Goal: Check status: Check status

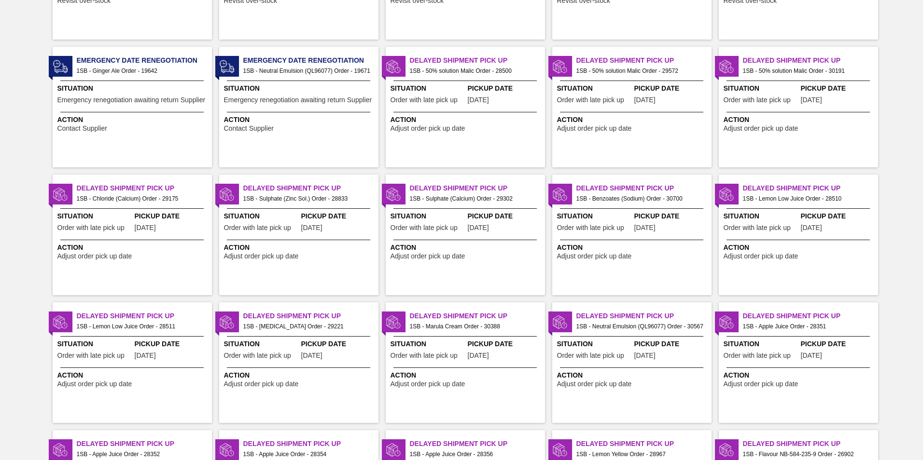
scroll to position [289, 0]
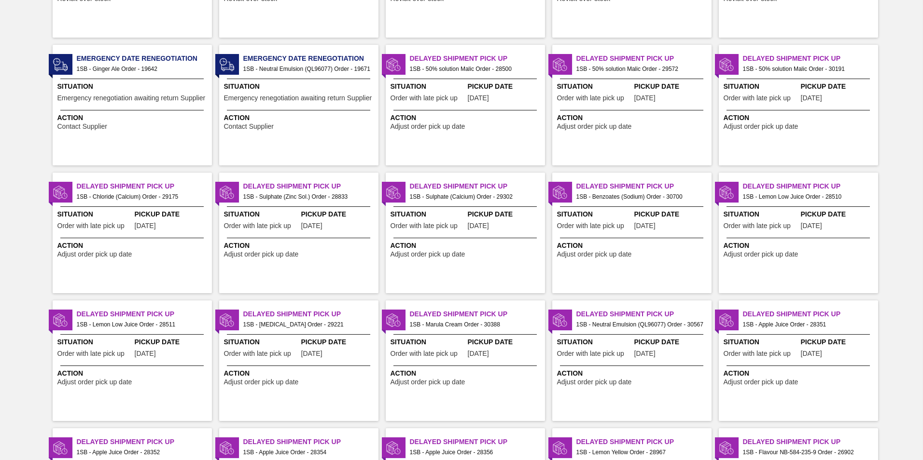
click at [442, 221] on div "Situation Order with late pick up" at bounding box center [427, 221] width 75 height 24
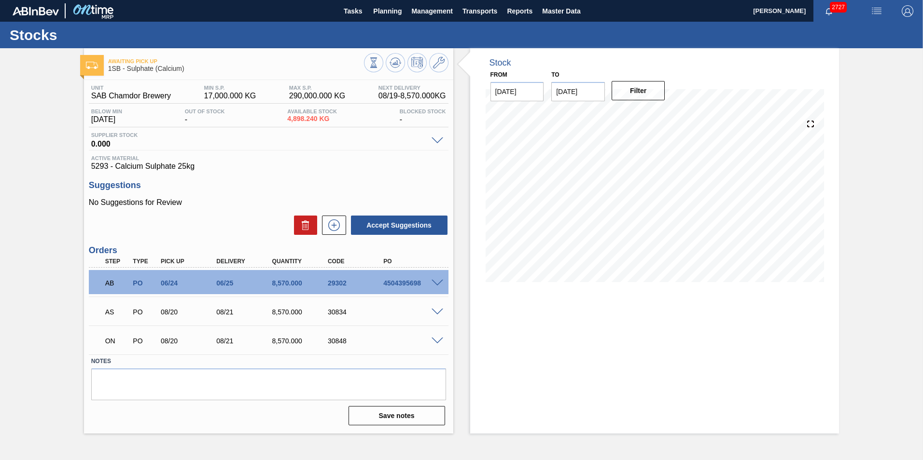
click at [437, 334] on div "ON PO 08/20 08/21 8,570.000 30848" at bounding box center [268, 340] width 359 height 24
click at [437, 339] on span at bounding box center [437, 341] width 12 height 7
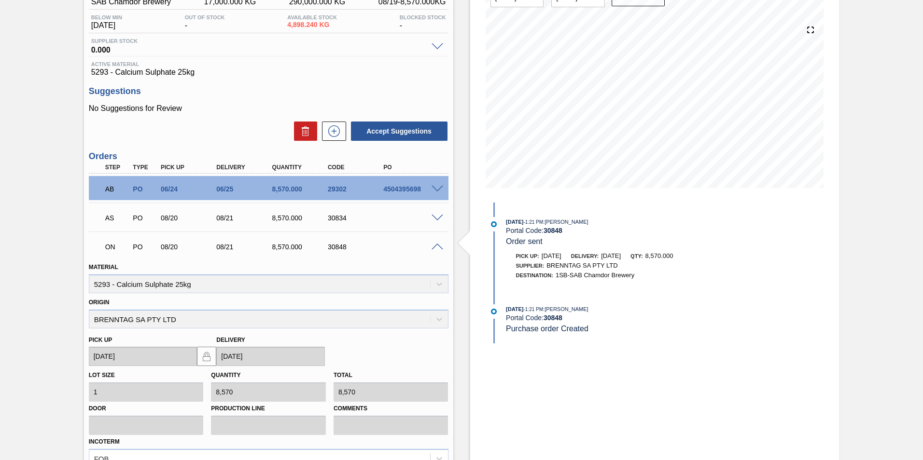
scroll to position [96, 0]
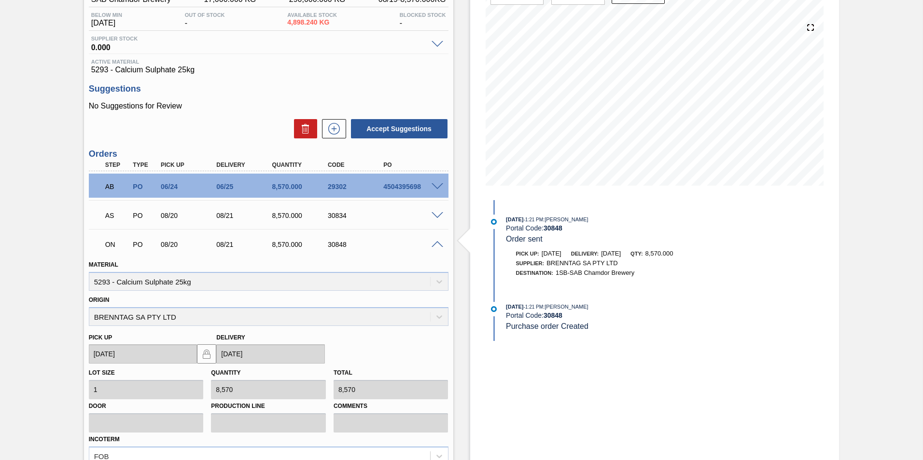
click at [435, 248] on div "ON PO 08/20 08/21 8,570.000 30848" at bounding box center [268, 244] width 359 height 24
click at [434, 246] on span at bounding box center [437, 244] width 12 height 7
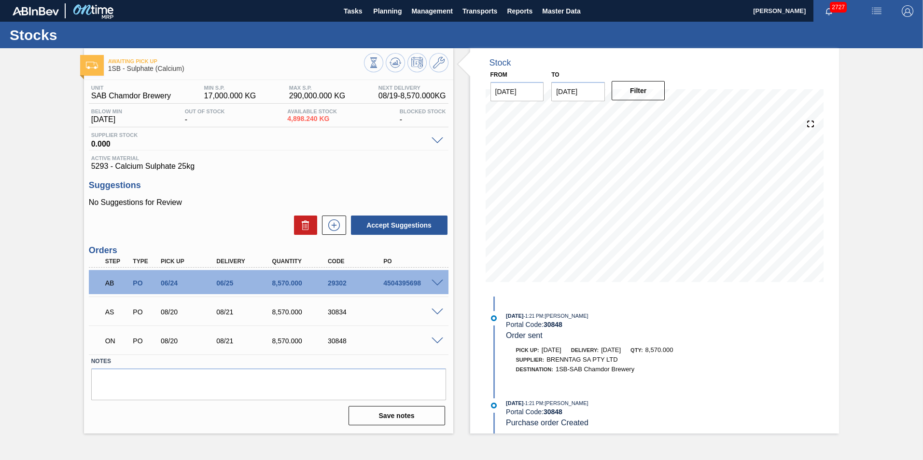
scroll to position [0, 0]
click at [441, 341] on span at bounding box center [437, 341] width 12 height 7
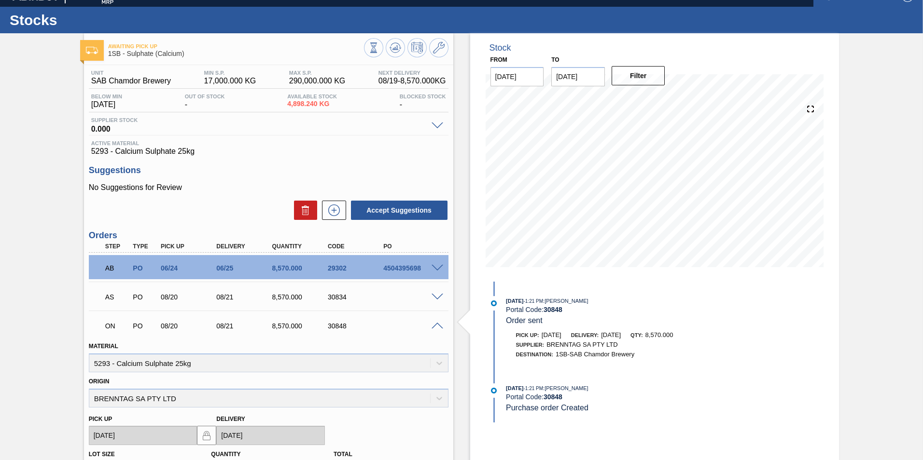
scroll to position [14, 0]
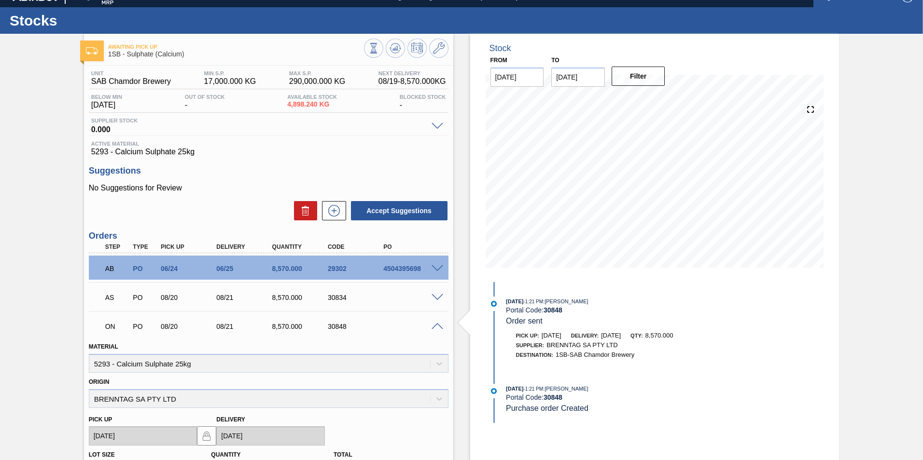
click at [165, 303] on div "AS PO 08/20 08/21 8,570.000 30834" at bounding box center [266, 296] width 334 height 19
click at [110, 270] on p "AB" at bounding box center [117, 269] width 24 height 8
click at [434, 267] on span at bounding box center [437, 268] width 12 height 7
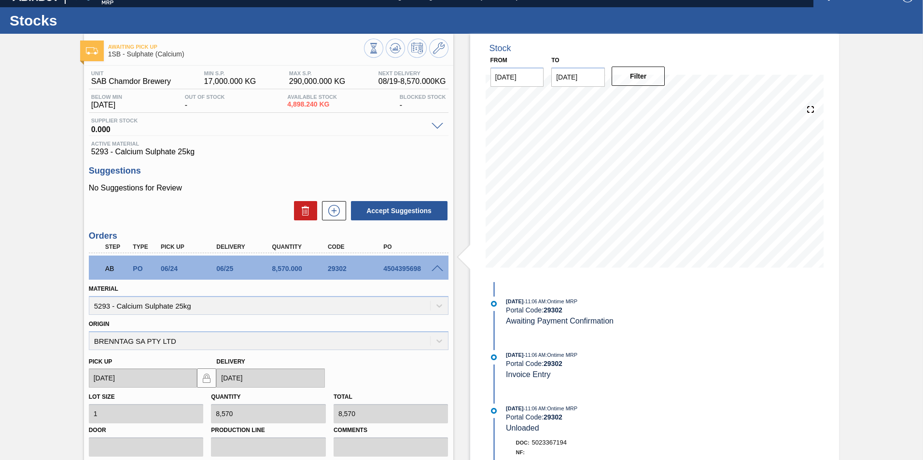
click at [434, 268] on span at bounding box center [437, 268] width 12 height 7
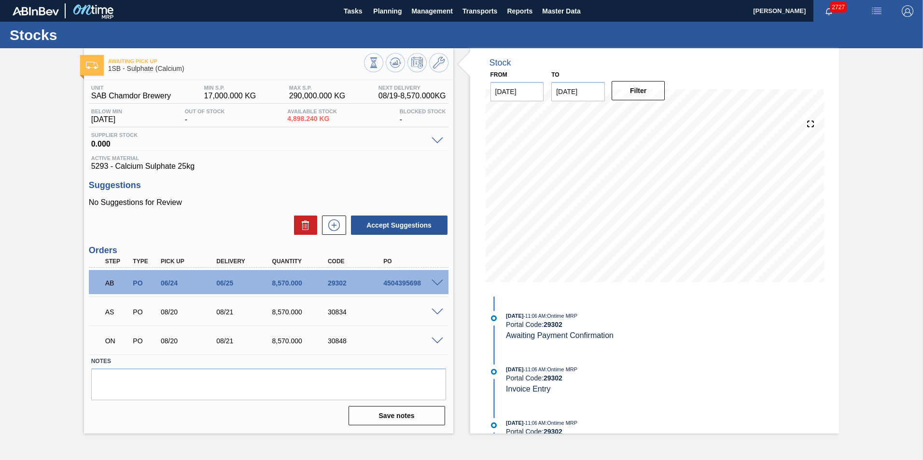
click at [438, 337] on div at bounding box center [438, 340] width 19 height 7
click at [440, 345] on div "ON PO 08/20 08/21 8,570.000 30848" at bounding box center [268, 340] width 359 height 24
click at [441, 337] on div at bounding box center [438, 340] width 19 height 7
click at [439, 341] on span at bounding box center [437, 341] width 12 height 7
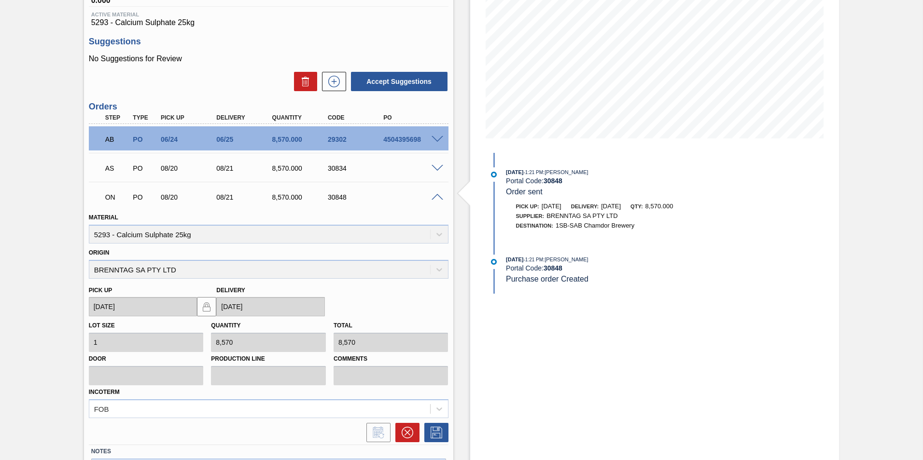
scroll to position [145, 0]
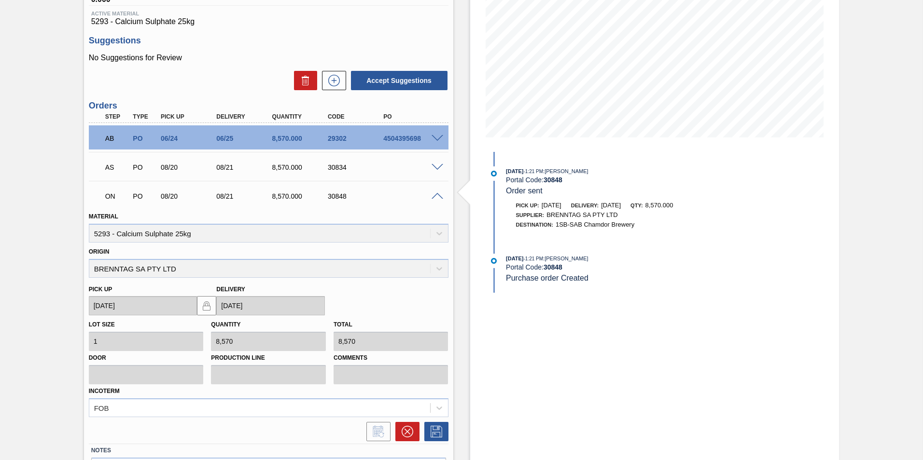
click at [432, 196] on span at bounding box center [437, 196] width 12 height 7
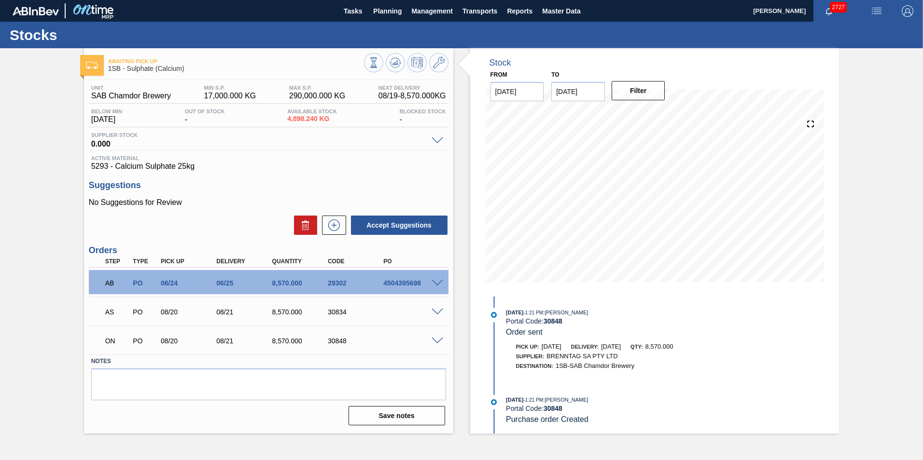
scroll to position [4, 0]
